Goal: Transaction & Acquisition: Download file/media

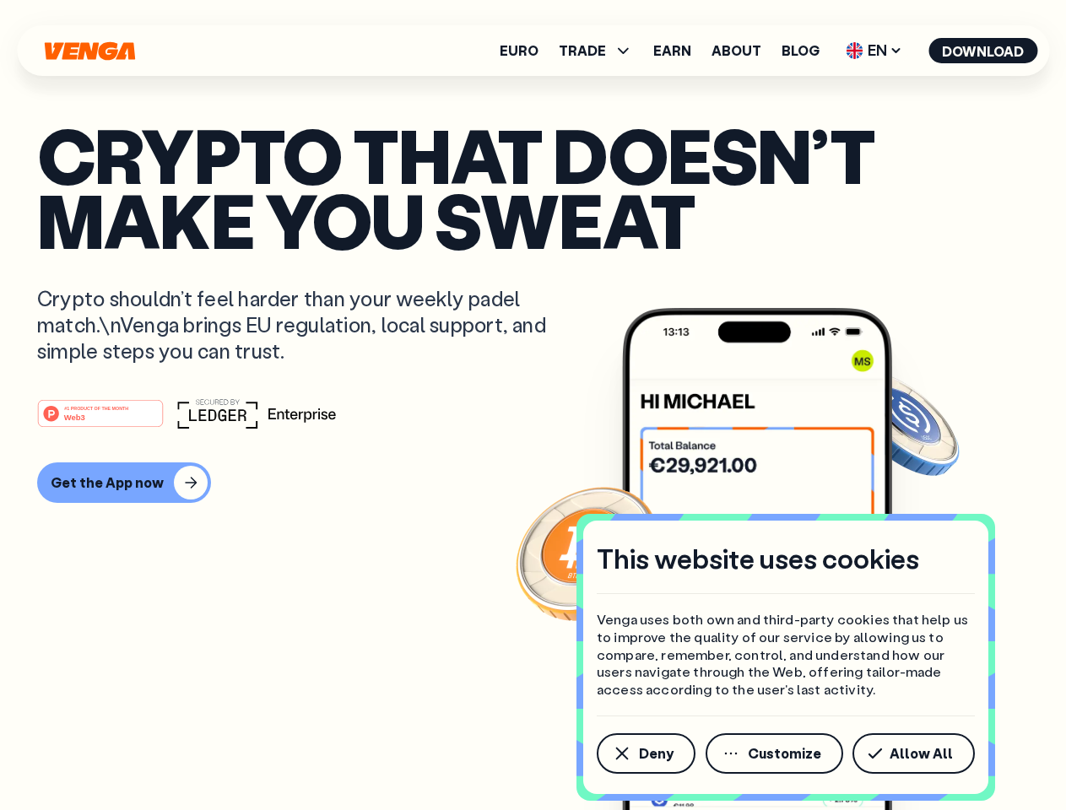
click at [533, 405] on div "#1 PRODUCT OF THE MONTH Web3" at bounding box center [533, 413] width 992 height 30
click at [645, 754] on span "Deny" at bounding box center [656, 754] width 35 height 14
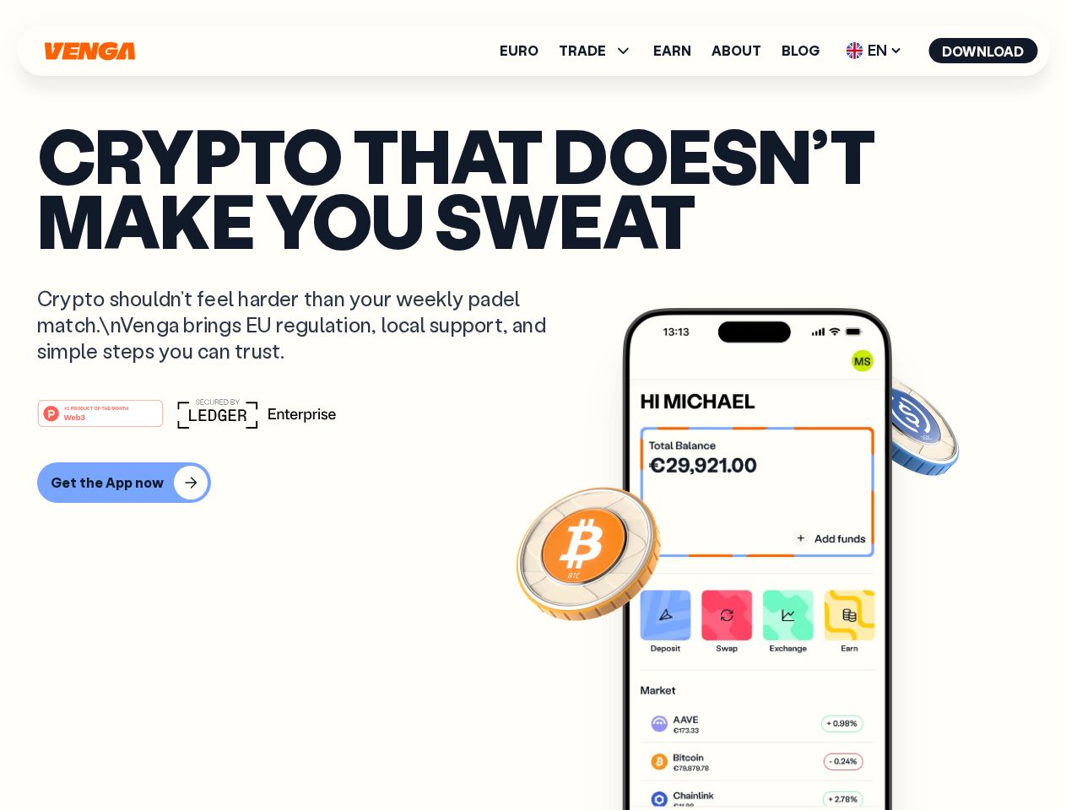
click at [776, 754] on img at bounding box center [757, 590] width 270 height 565
click at [917, 754] on article "Crypto that doesn’t make you sweat Crypto shouldn’t feel harder than your weekl…" at bounding box center [533, 438] width 992 height 633
click at [601, 51] on span "TRADE" at bounding box center [582, 51] width 47 height 14
click at [874, 51] on span "EN" at bounding box center [874, 50] width 68 height 27
click at [983, 51] on button "Download" at bounding box center [982, 50] width 109 height 25
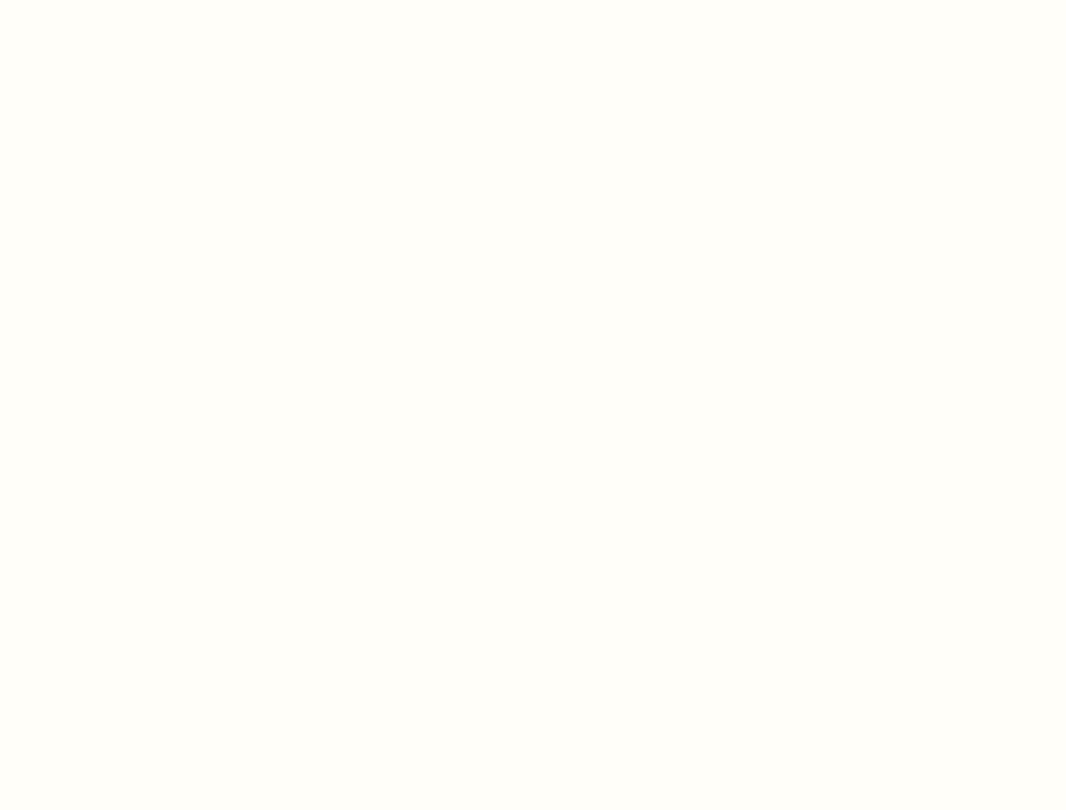
click at [533, 0] on html "This website uses cookies Venga uses both own and third-party cookies that help…" at bounding box center [533, 0] width 1066 height 0
click at [122, 0] on html "This website uses cookies Venga uses both own and third-party cookies that help…" at bounding box center [533, 0] width 1066 height 0
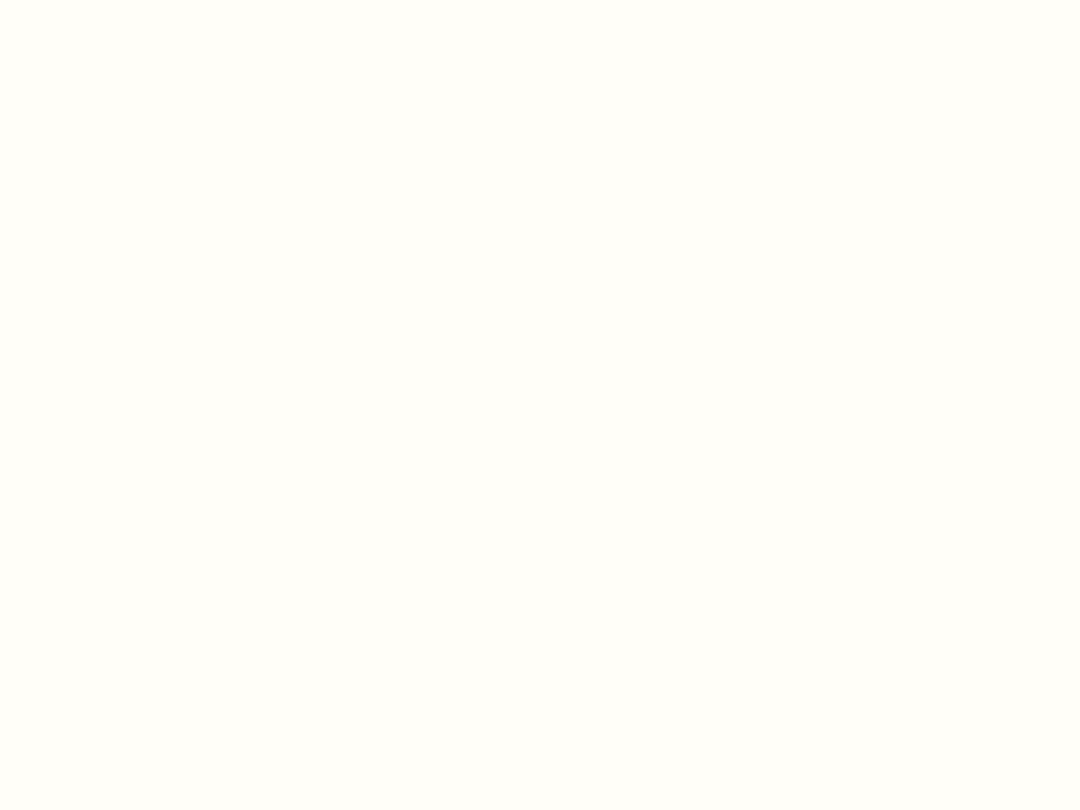
click at [103, 0] on html "This website uses cookies Venga uses both own and third-party cookies that help…" at bounding box center [540, 0] width 1080 height 0
